Goal: Information Seeking & Learning: Understand process/instructions

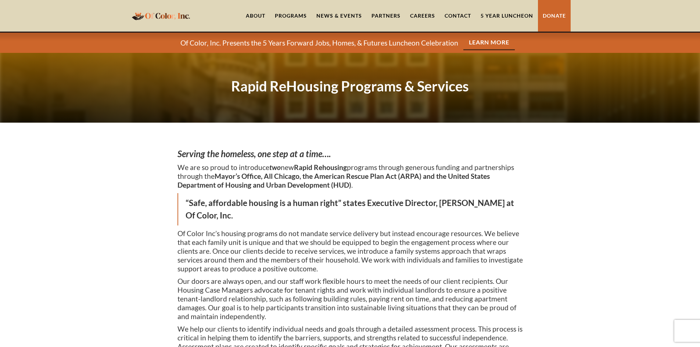
click at [424, 18] on link "Careers" at bounding box center [422, 16] width 35 height 32
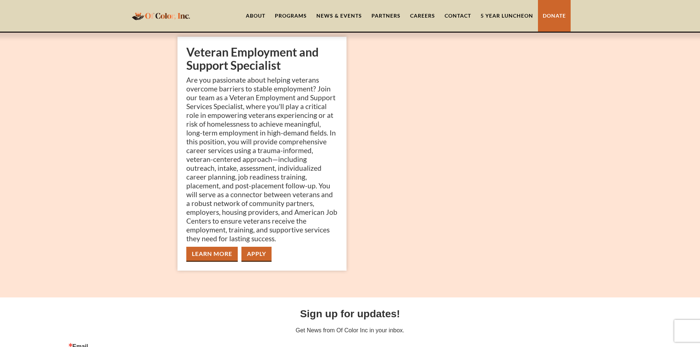
scroll to position [108, 0]
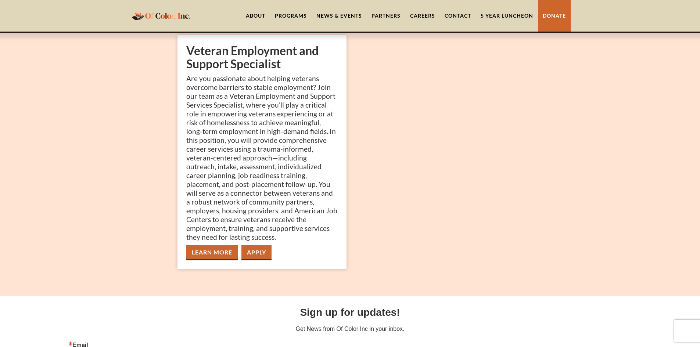
click at [223, 246] on link "Learn More" at bounding box center [211, 252] width 51 height 15
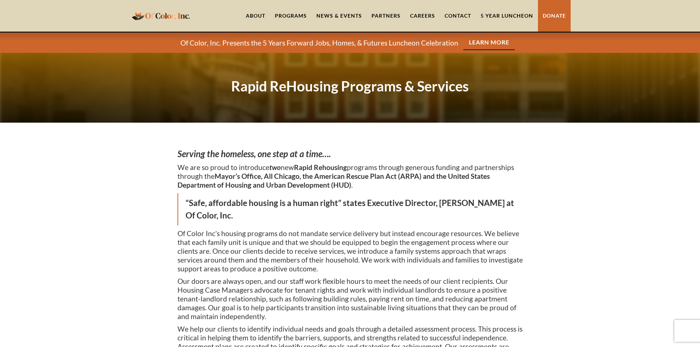
click at [298, 16] on div "Programs" at bounding box center [291, 15] width 32 height 7
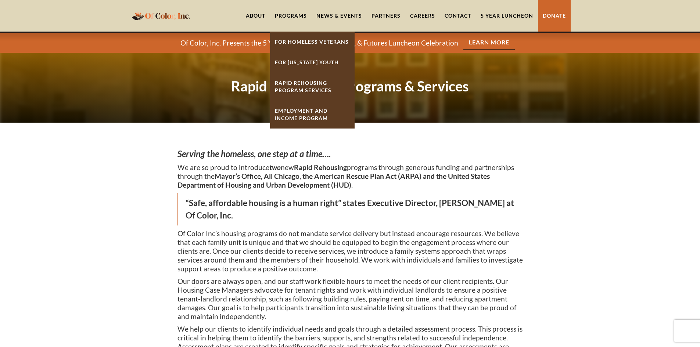
click at [310, 85] on strong "Rapid ReHousing Program Services" at bounding box center [303, 87] width 57 height 14
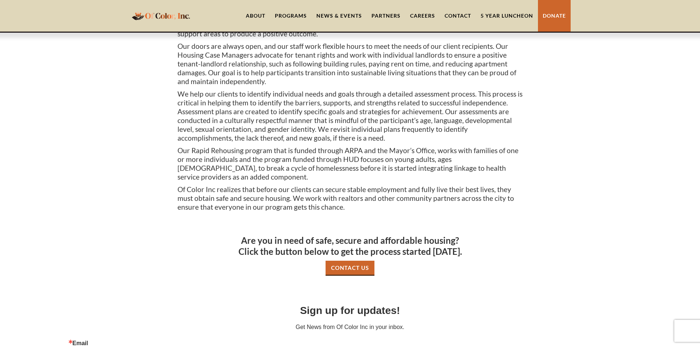
scroll to position [239, 0]
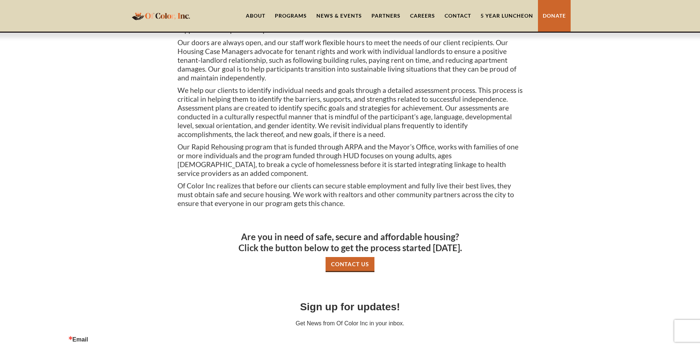
click at [360, 257] on link "Contact Us" at bounding box center [349, 264] width 49 height 15
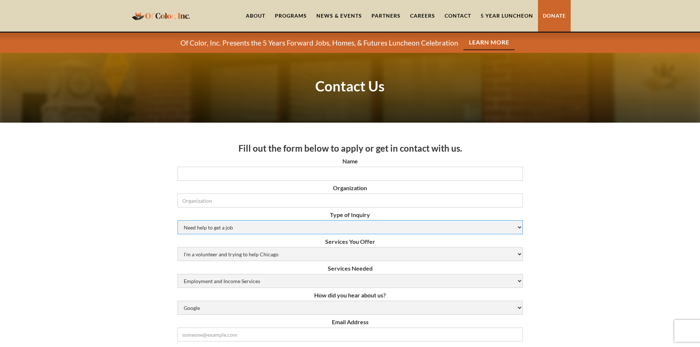
click at [287, 224] on select "Need help to get a job [DEMOGRAPHIC_DATA] or Donation Partnership Other" at bounding box center [349, 227] width 345 height 14
